Goal: Participate in discussion

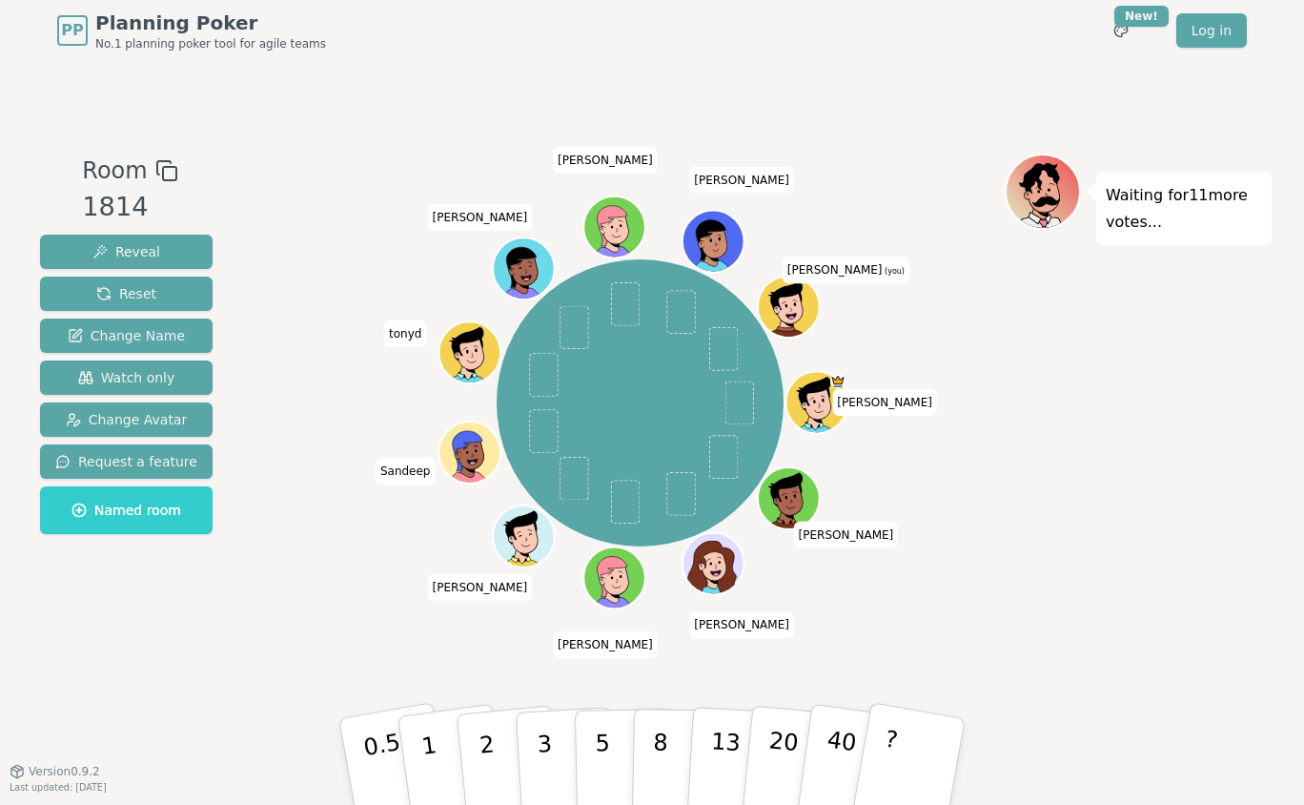
click at [1112, 536] on div "Waiting for 11 more votes..." at bounding box center [1138, 415] width 267 height 524
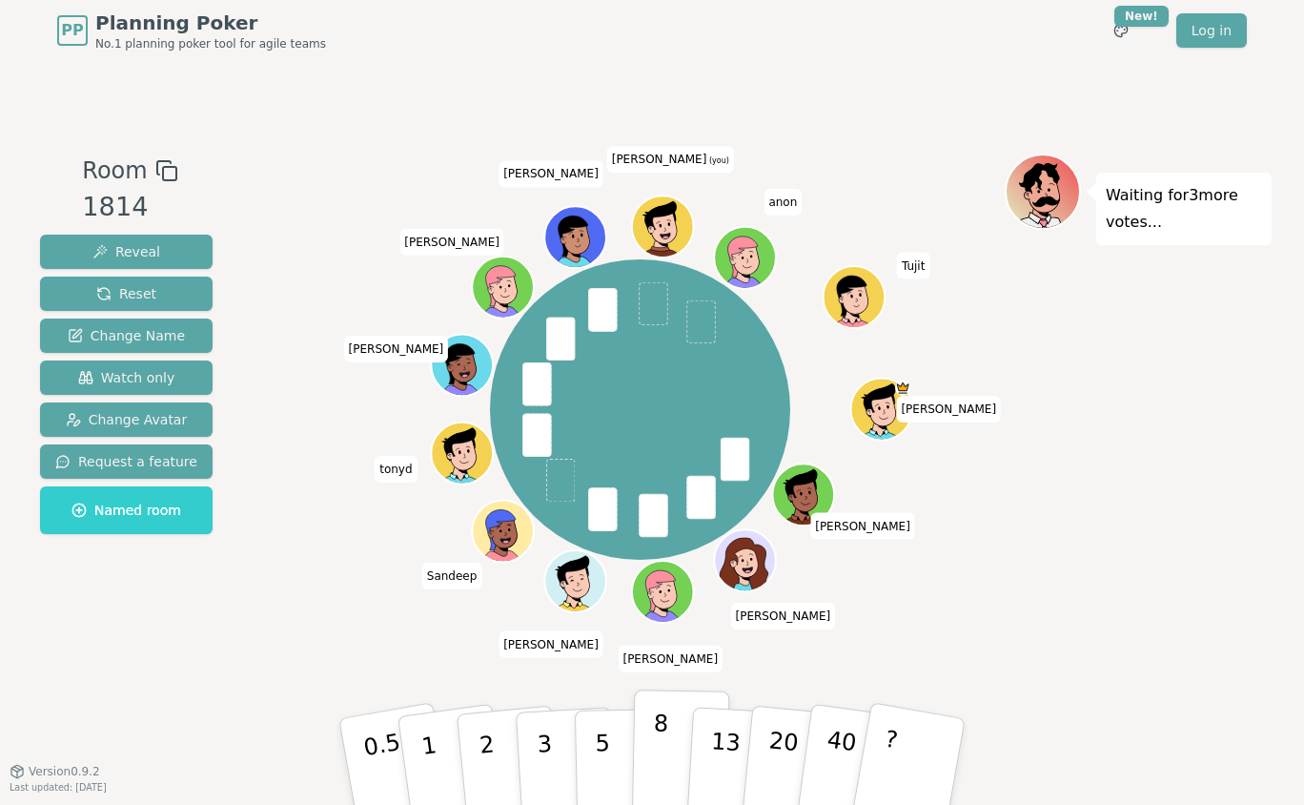
click at [661, 730] on p "8" at bounding box center [660, 760] width 16 height 103
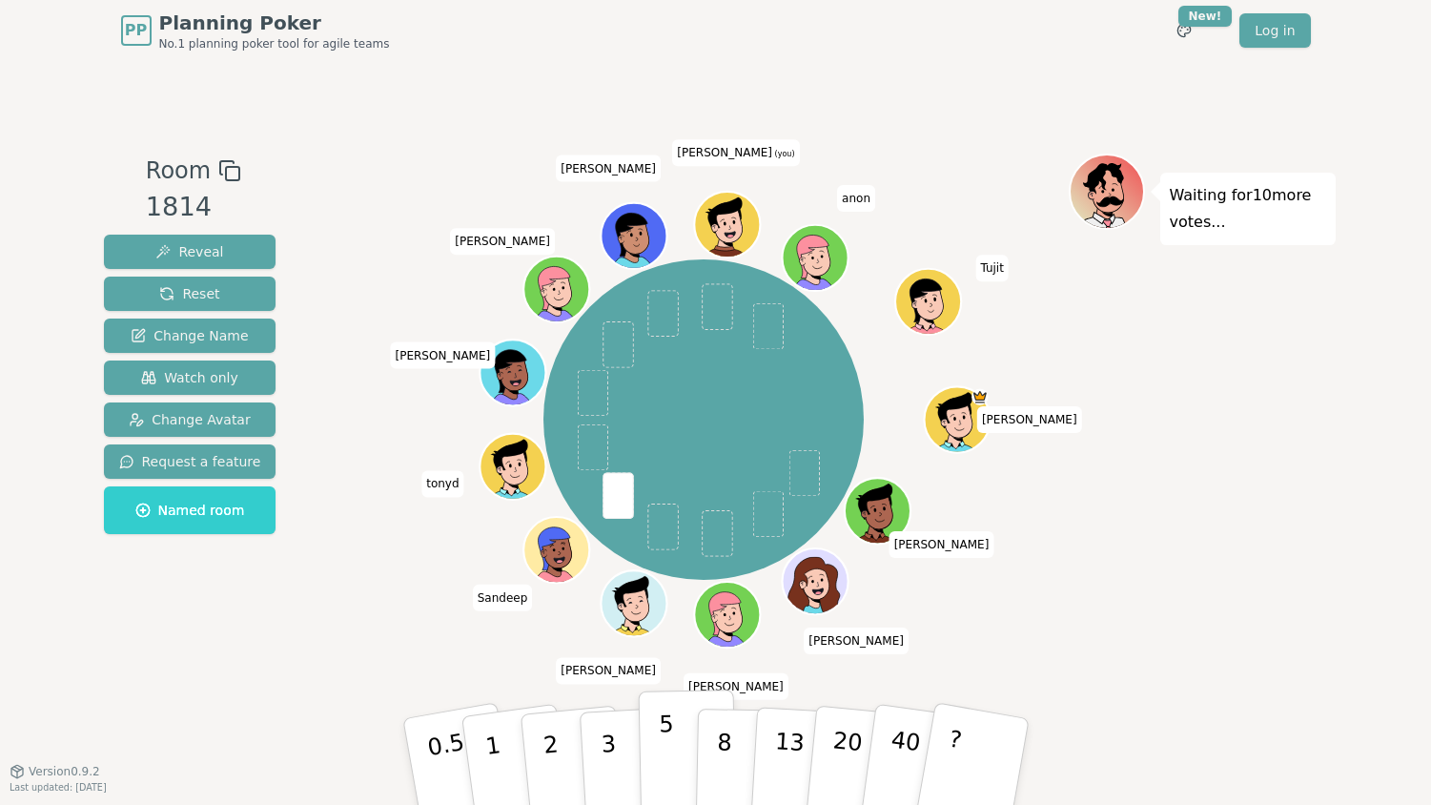
click at [661, 731] on p "5" at bounding box center [666, 761] width 16 height 103
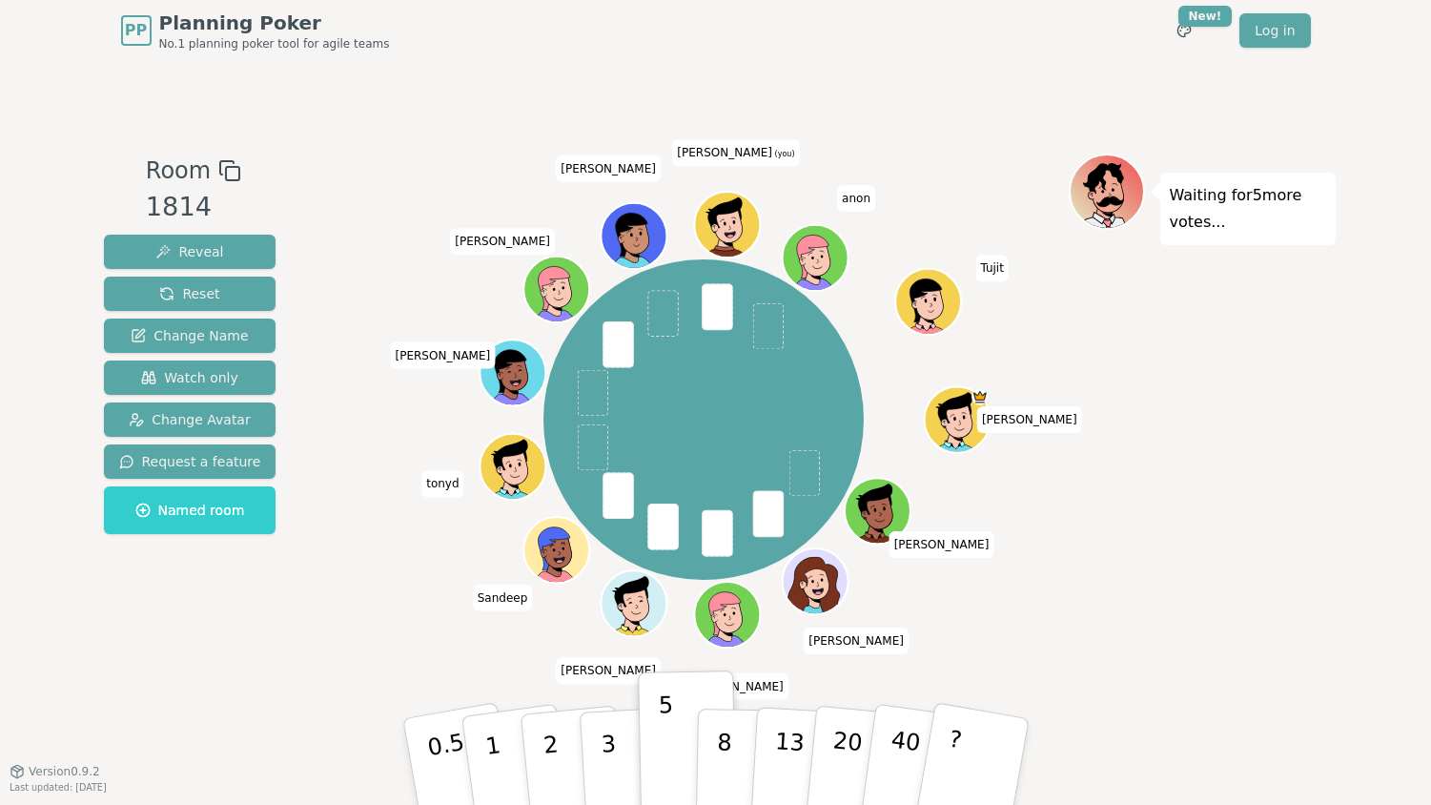
click at [1115, 22] on div "PP Planning Poker No.1 planning poker tool for agile teams Toggle theme New! Lo…" at bounding box center [716, 30] width 1190 height 61
click at [1303, 67] on div "PP Planning Poker No.1 planning poker tool for agile teams Toggle theme New! Lo…" at bounding box center [715, 402] width 1431 height 805
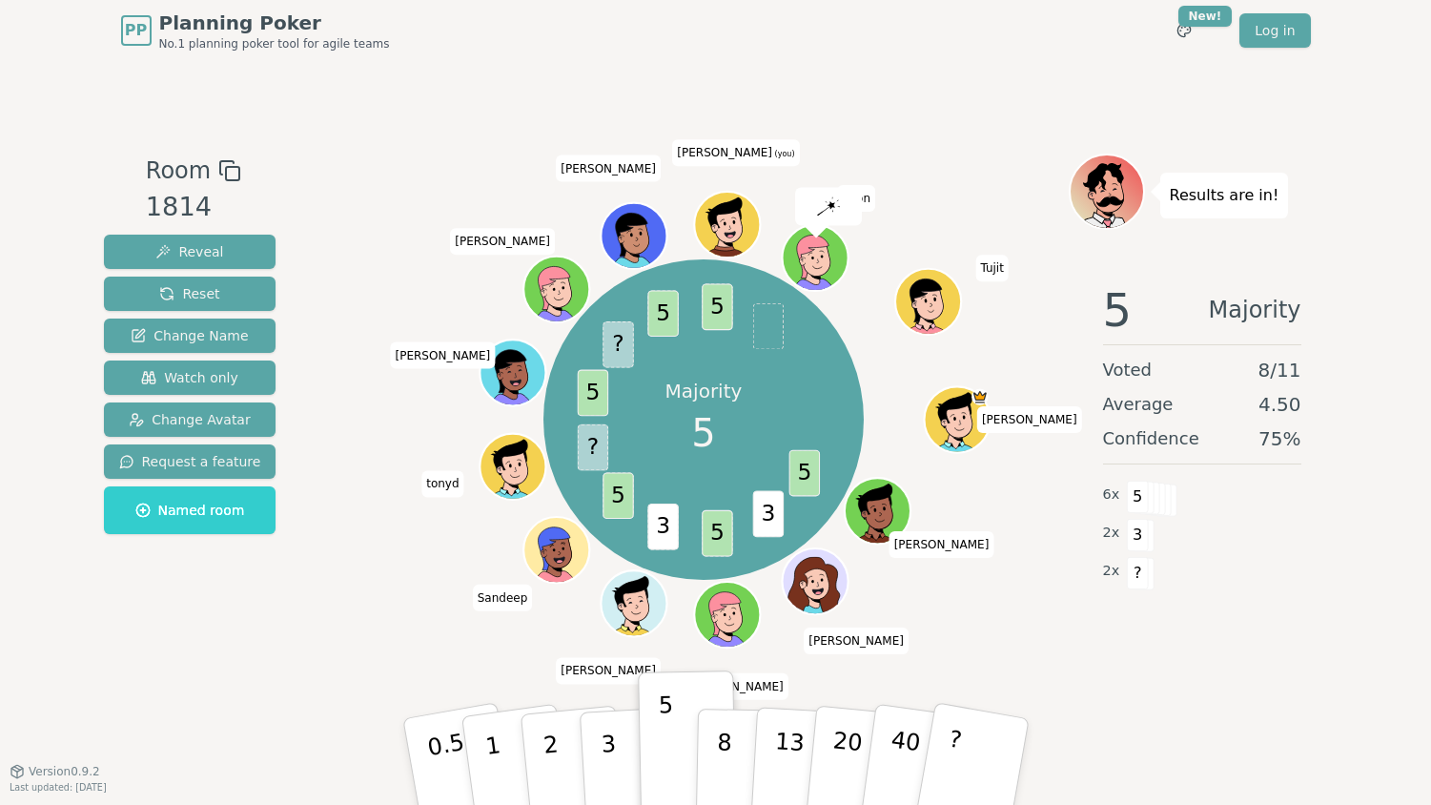
click at [1303, 74] on div "PP Planning Poker No.1 planning poker tool for agile teams Toggle theme New! Lo…" at bounding box center [715, 402] width 1431 height 805
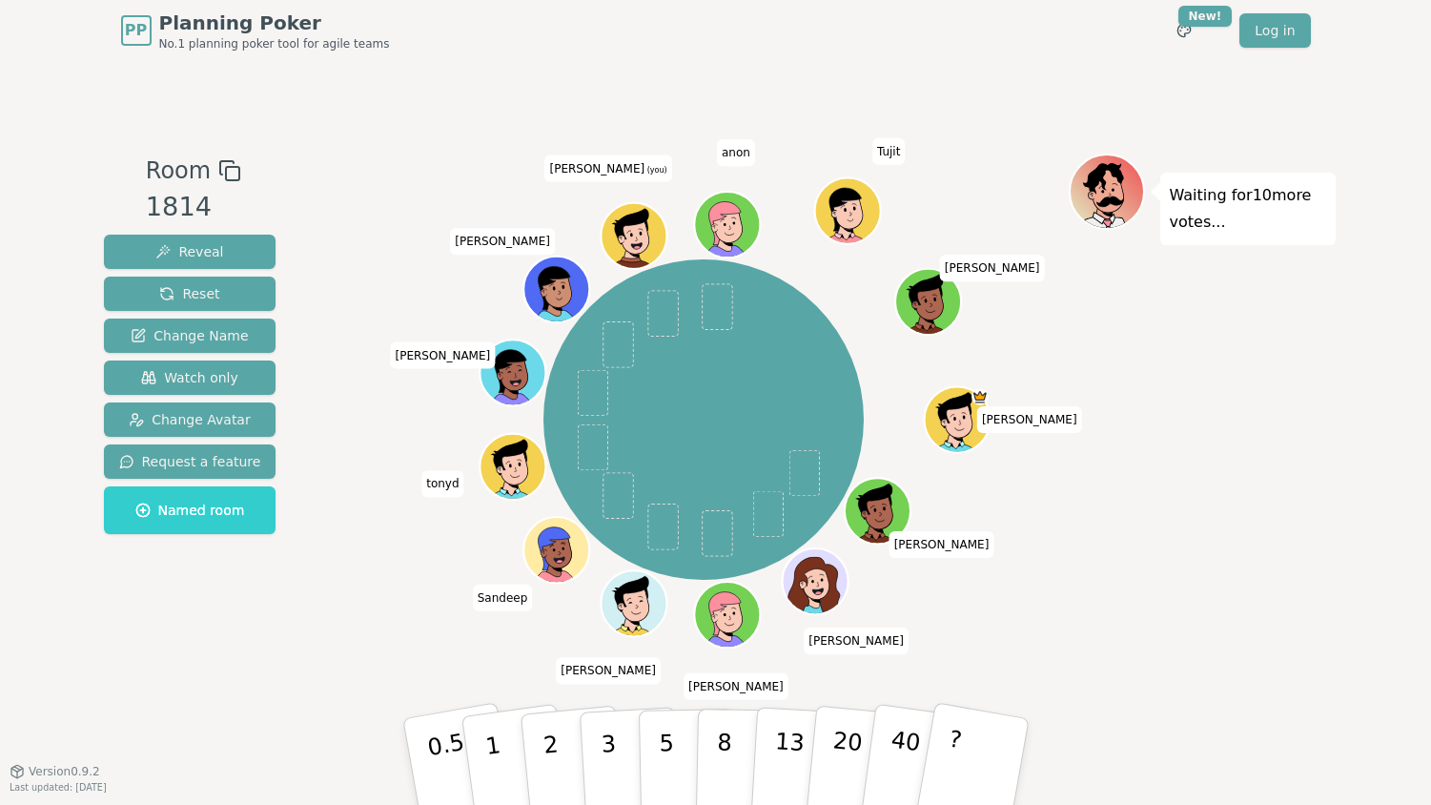
click at [366, 578] on div "[PERSON_NAME] [PERSON_NAME] [PERSON_NAME] [PERSON_NAME] tonyd [PERSON_NAME] [PE…" at bounding box center [703, 419] width 729 height 463
click at [601, 731] on p "3" at bounding box center [609, 763] width 21 height 104
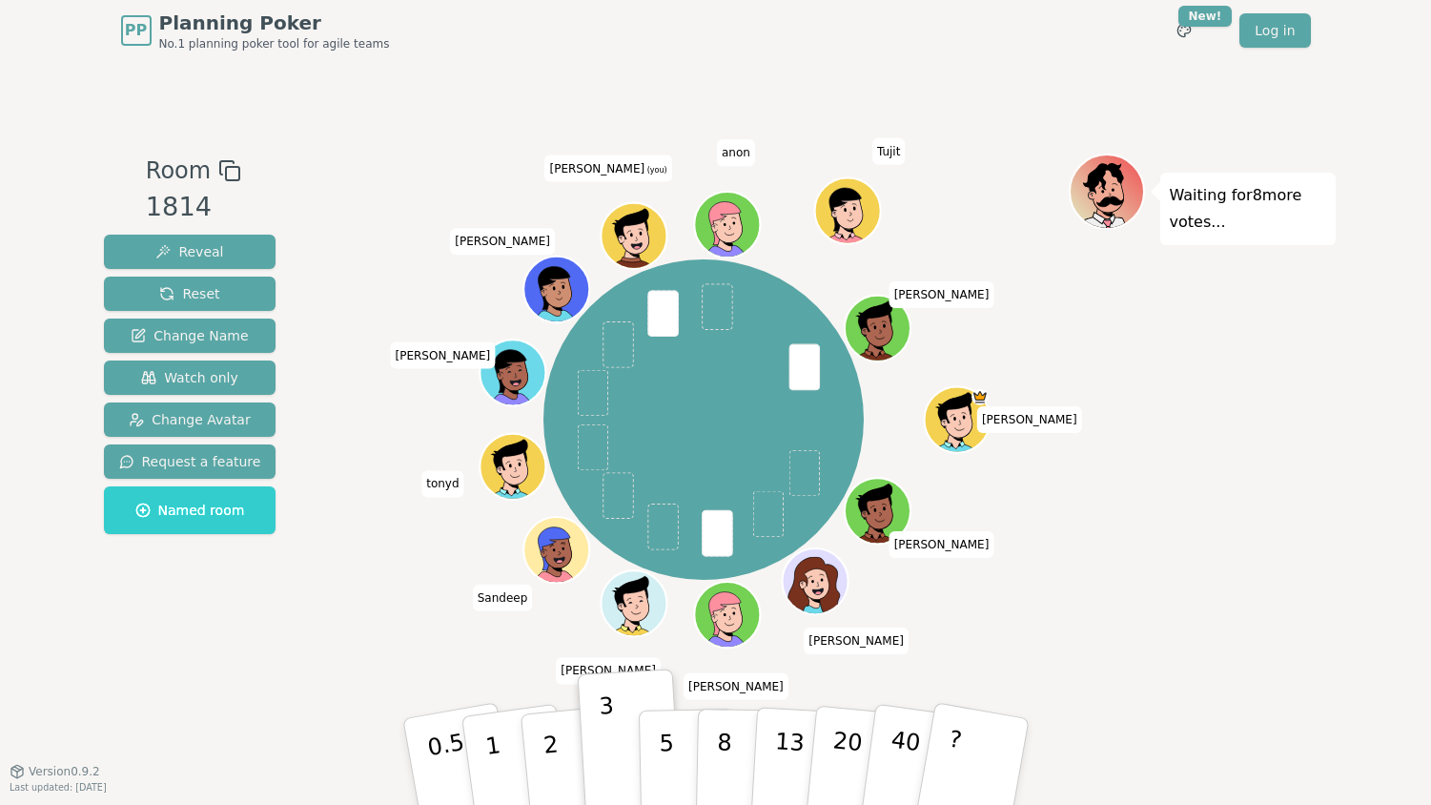
click at [1303, 56] on header "PP Planning Poker No.1 planning poker tool for agile teams Toggle theme New! Lo…" at bounding box center [715, 30] width 1431 height 61
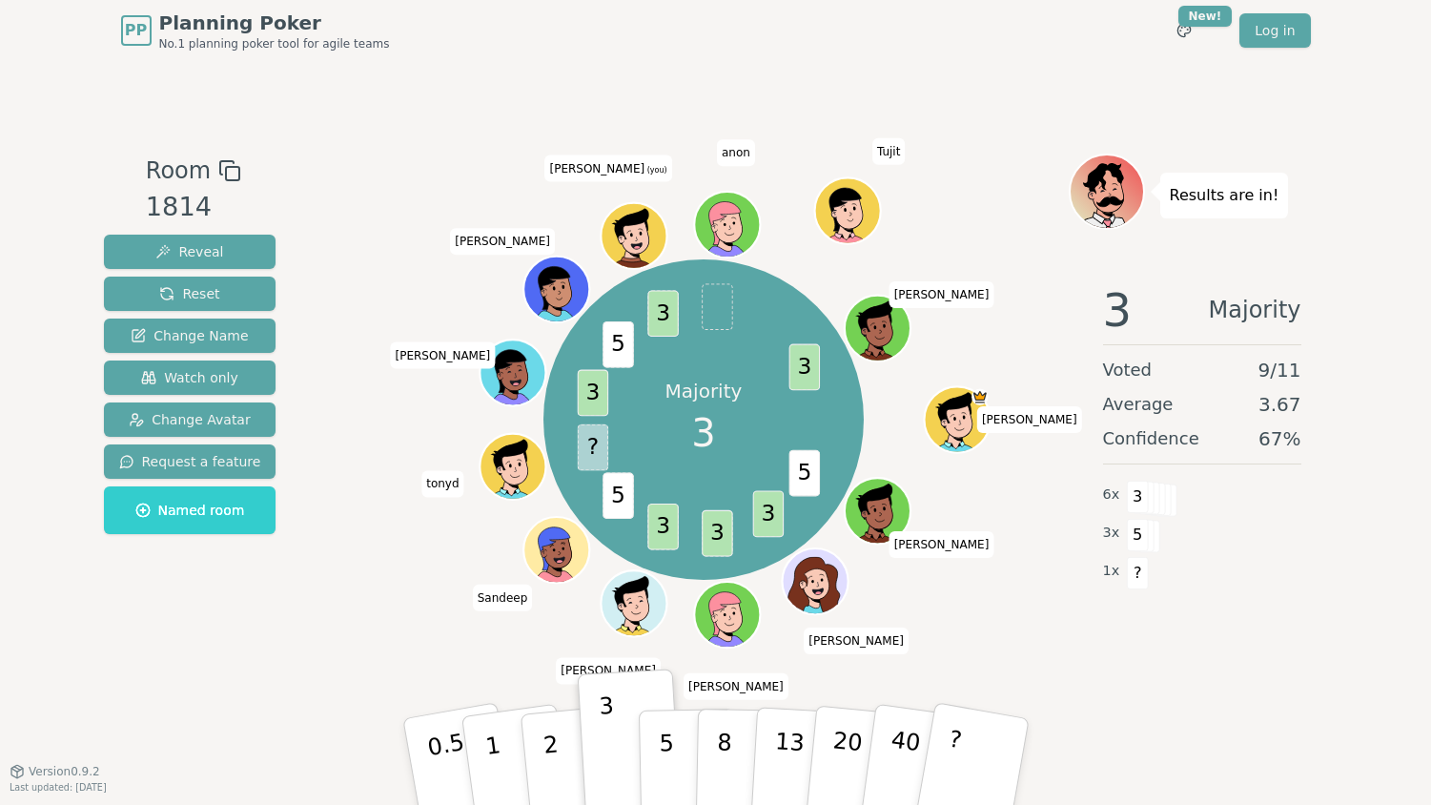
click at [1303, 85] on div "PP Planning Poker No.1 planning poker tool for agile teams Toggle theme New! Lo…" at bounding box center [715, 402] width 1431 height 805
click at [178, 296] on span "Reset" at bounding box center [189, 293] width 60 height 19
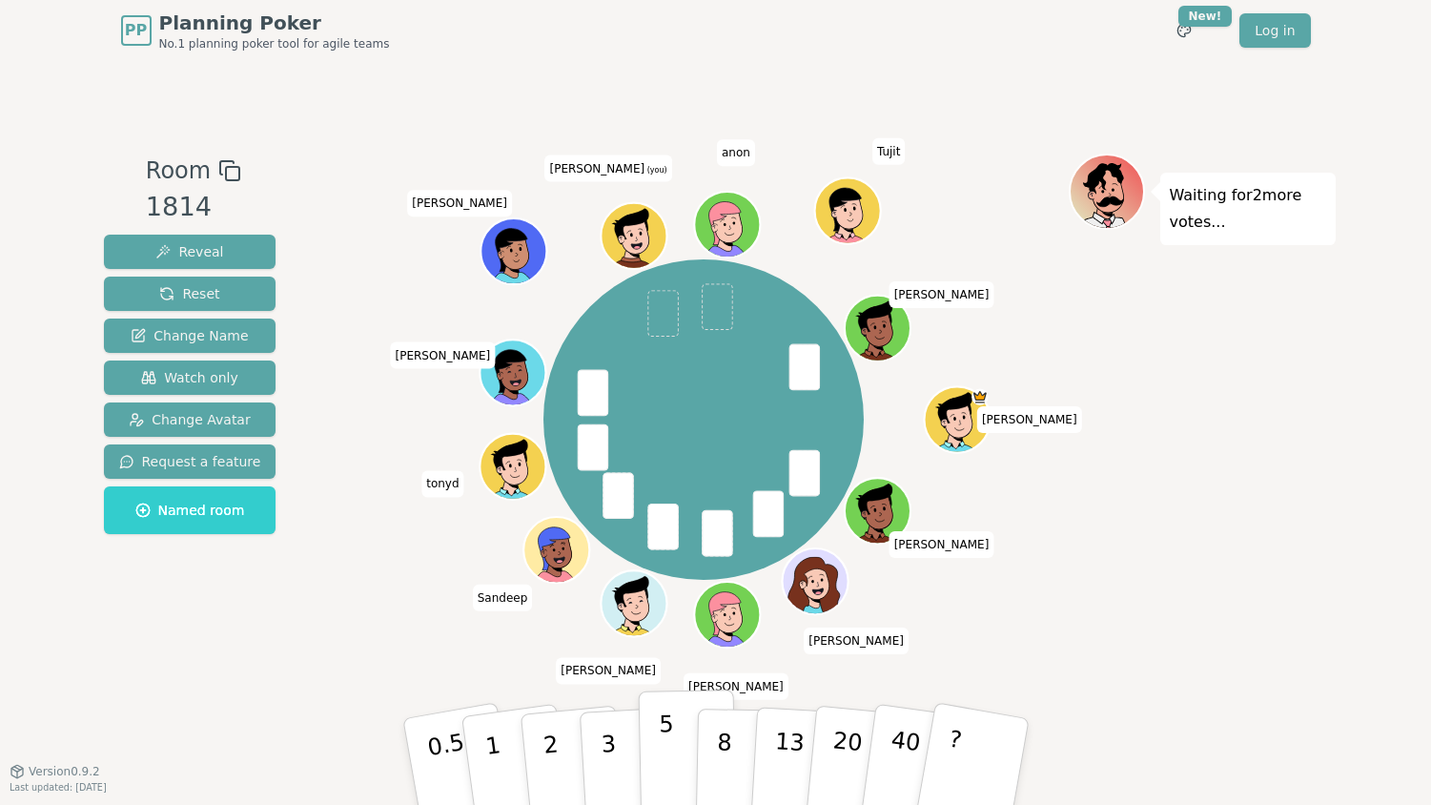
click at [647, 741] on button "5" at bounding box center [687, 761] width 98 height 145
click at [267, 648] on div "Room 1814 Reveal Reset Change Name Watch only Change Avatar Request a feature N…" at bounding box center [190, 415] width 188 height 524
